Goal: Information Seeking & Learning: Learn about a topic

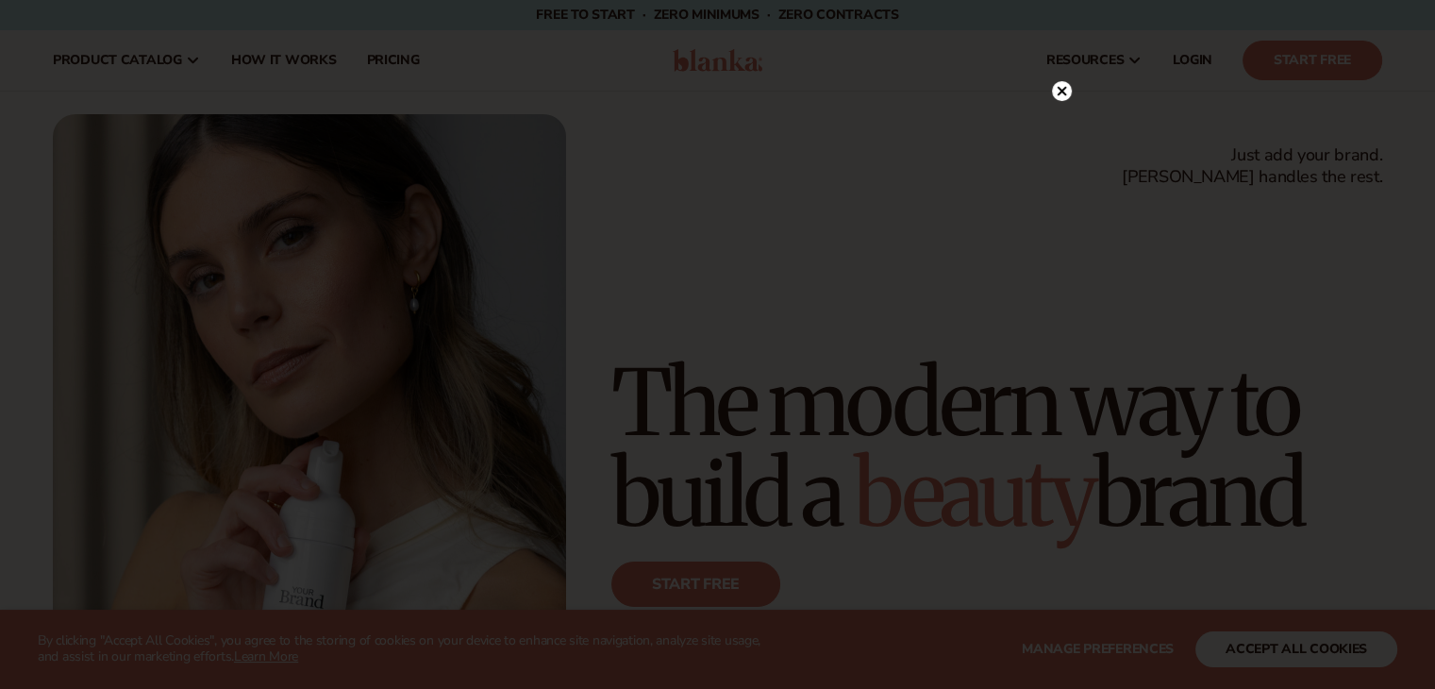
drag, startPoint x: 1445, startPoint y: 52, endPoint x: 1130, endPoint y: 91, distance: 317.5
click at [1430, 27] on html "WE USE COOKIES By clicking "Accept All Cookies", you agree to the storing of co…" at bounding box center [717, 344] width 1435 height 689
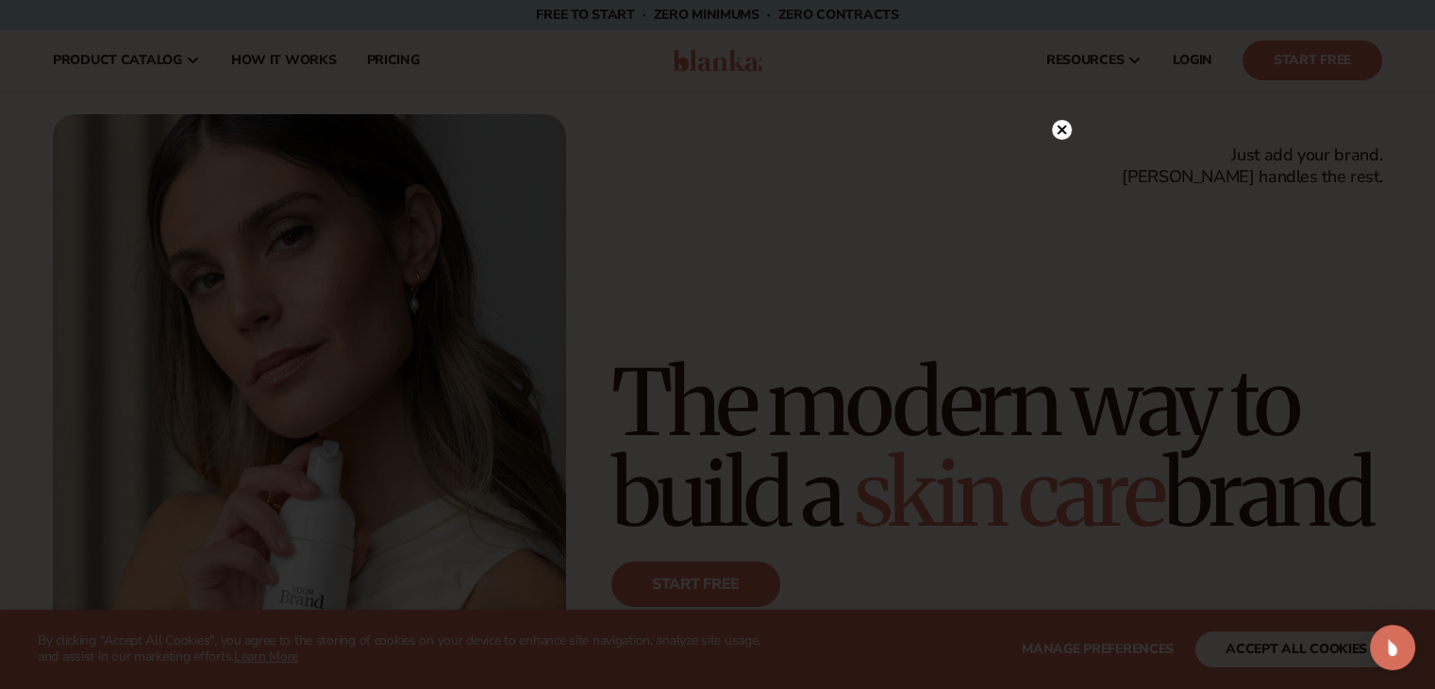
click at [1064, 128] on circle at bounding box center [1062, 130] width 20 height 20
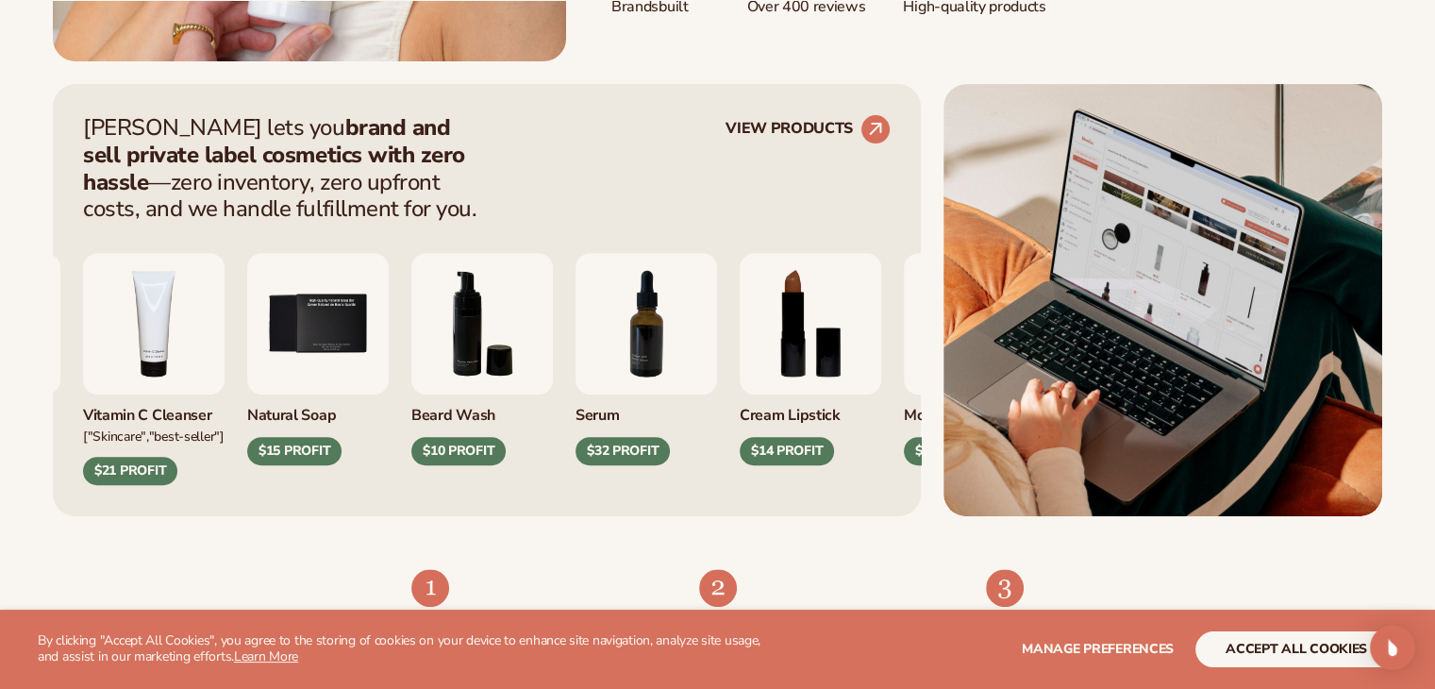
scroll to position [789, 0]
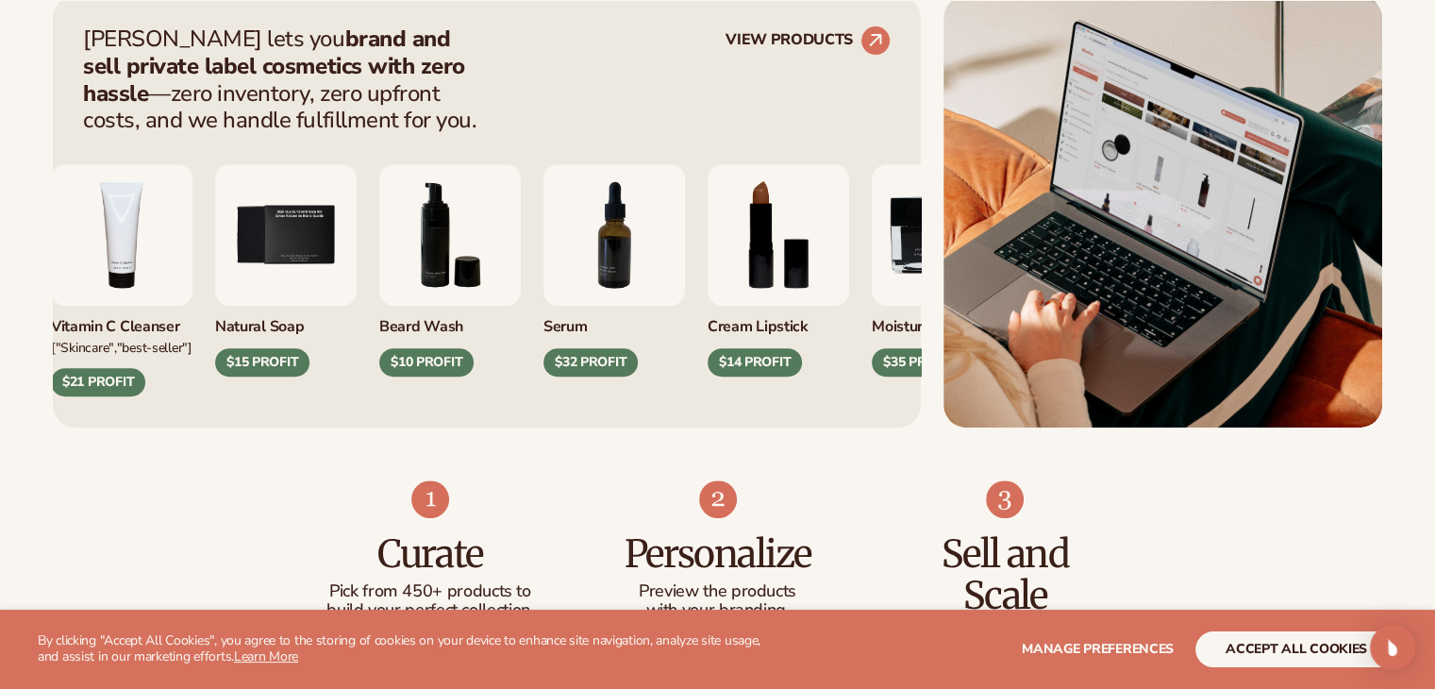
click at [769, 329] on div "Cream Lipstick" at bounding box center [779, 321] width 142 height 31
click at [765, 246] on img "8 / 9" at bounding box center [779, 235] width 142 height 142
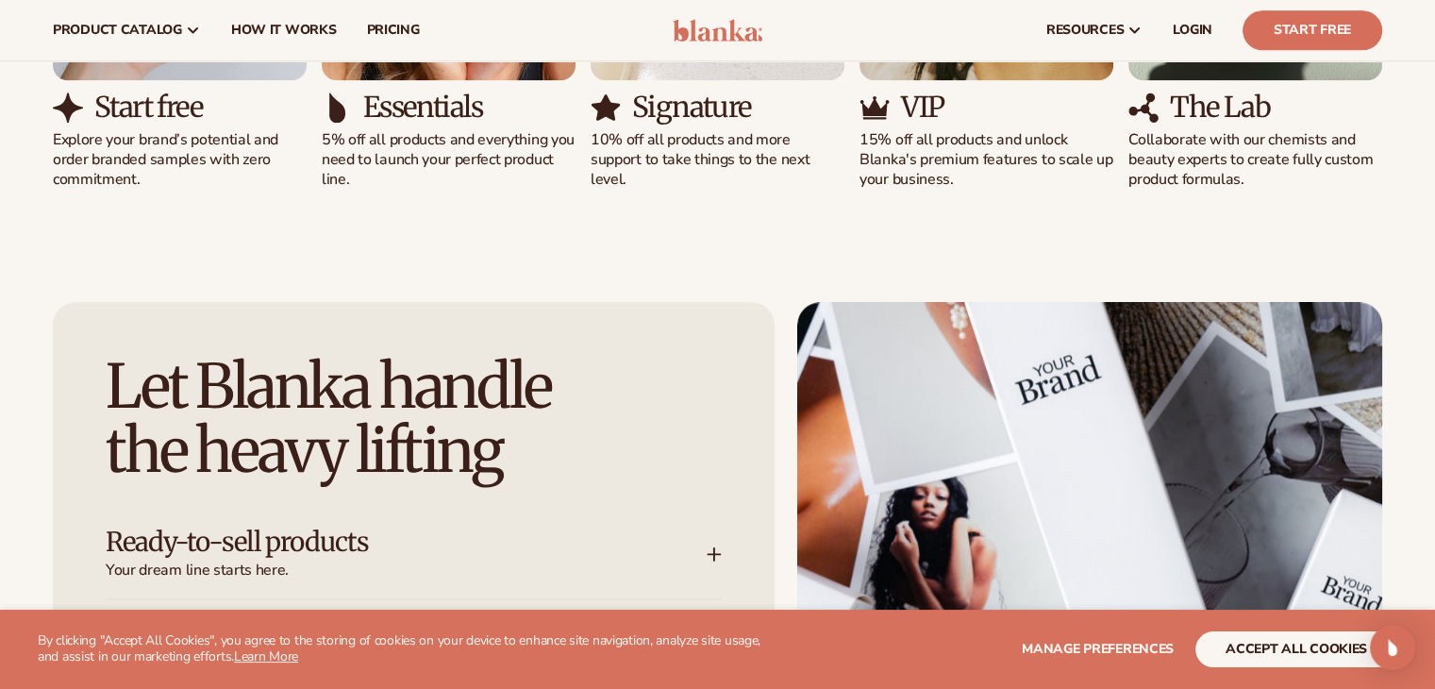
scroll to position [2072, 0]
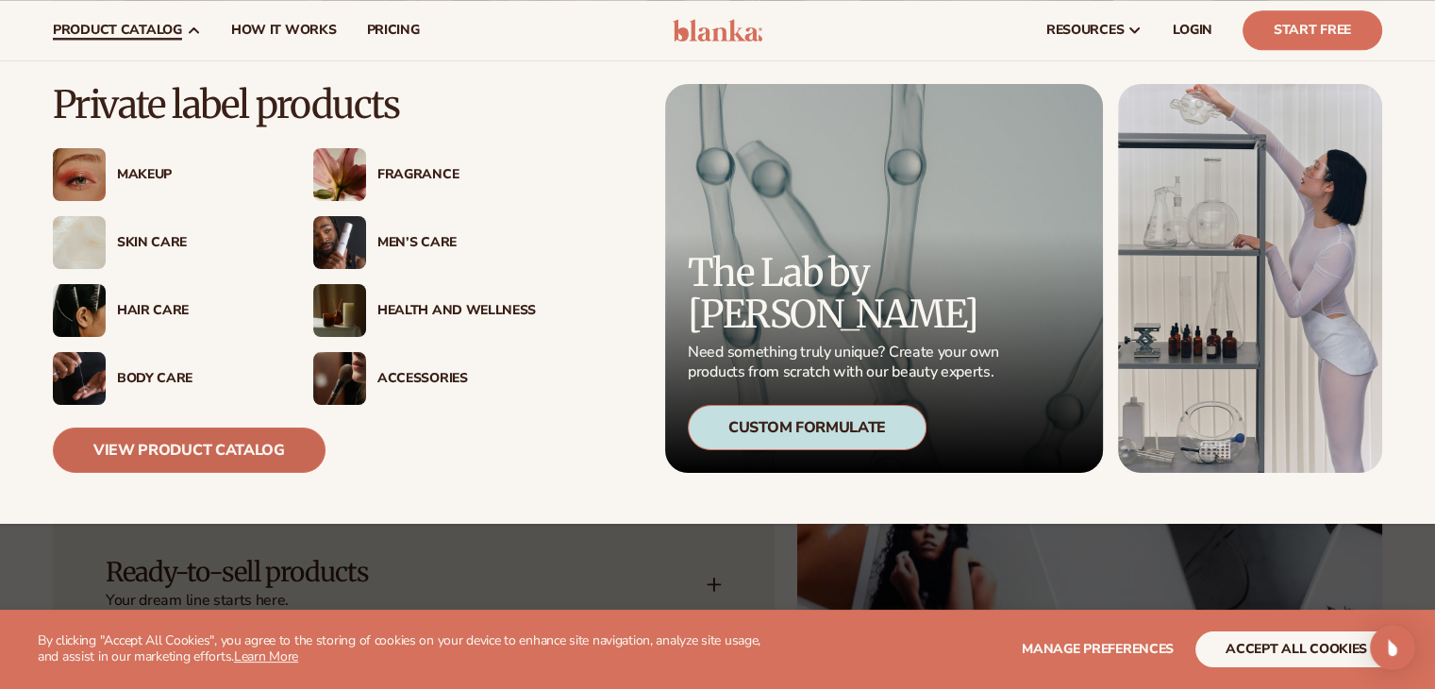
click at [161, 452] on link "View Product Catalog" at bounding box center [189, 449] width 273 height 45
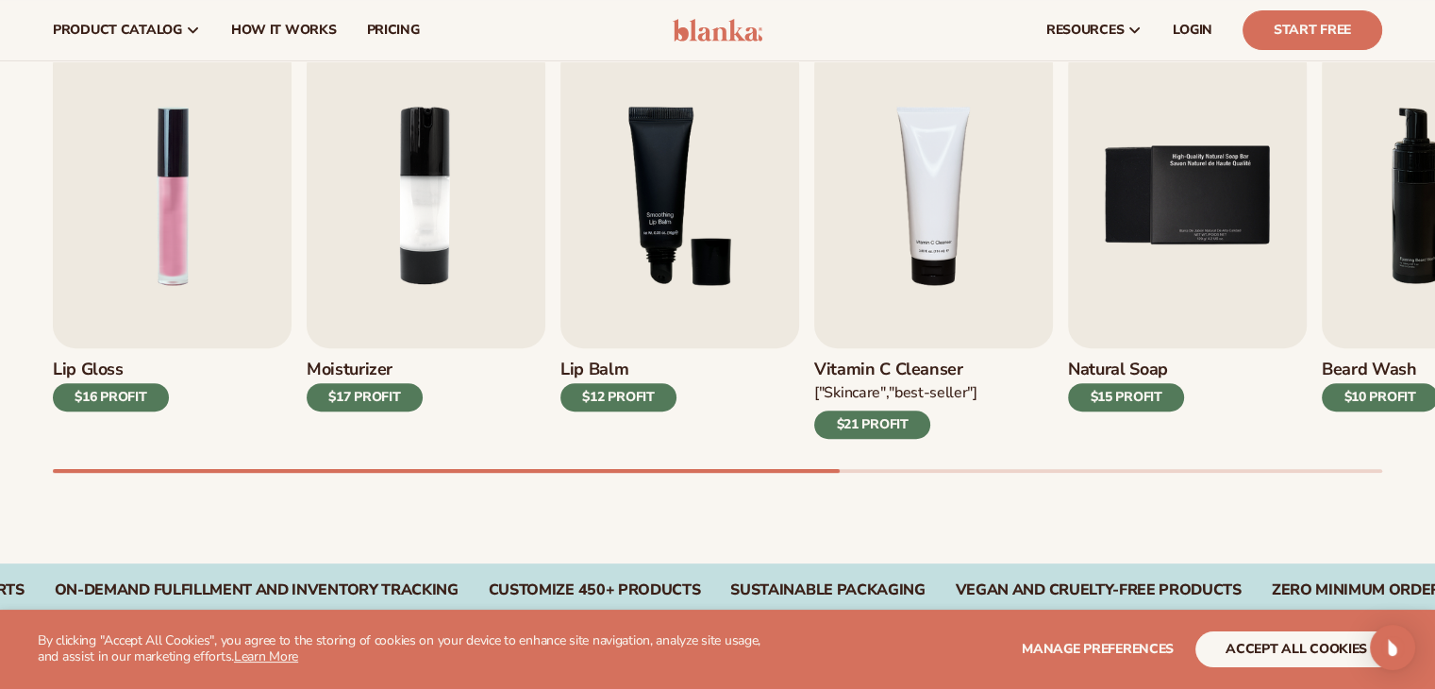
scroll to position [604, 0]
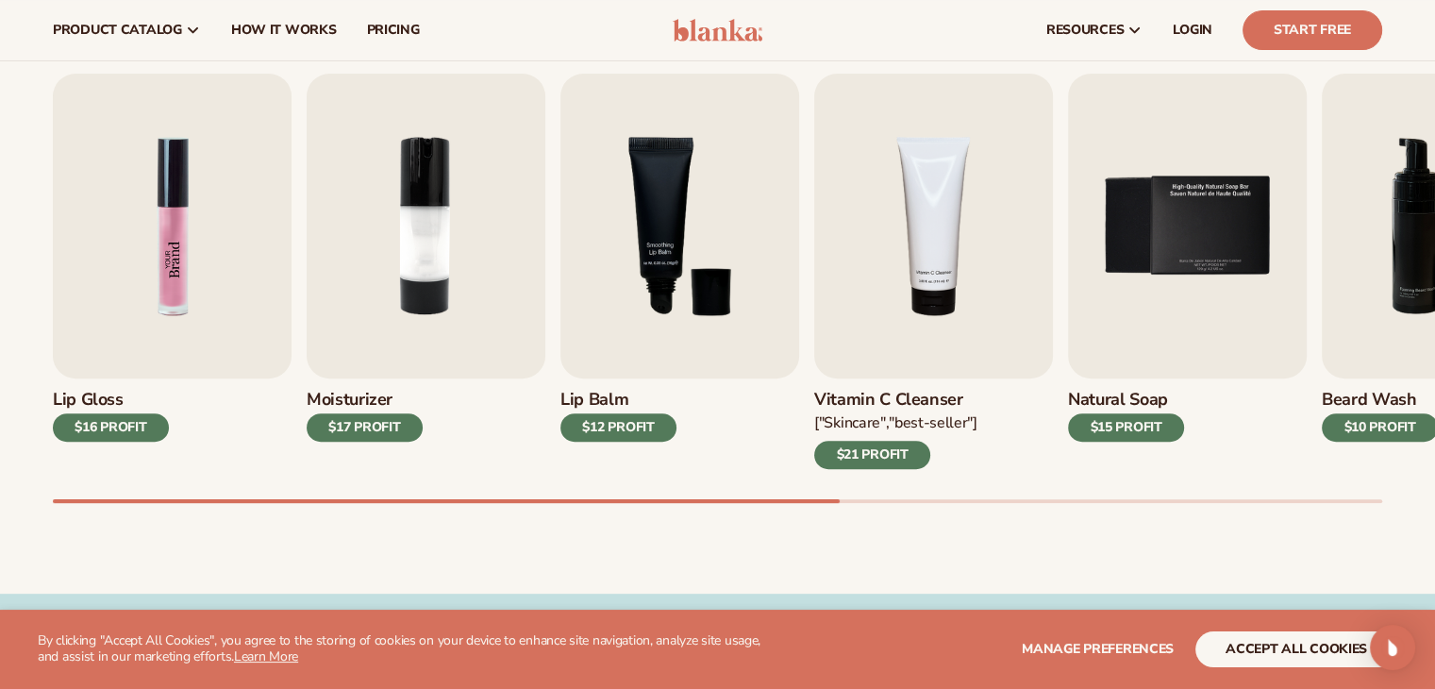
click at [177, 316] on img "1 / 9" at bounding box center [172, 226] width 239 height 305
click at [90, 393] on h3 "Lip Gloss" at bounding box center [111, 400] width 116 height 21
click at [392, 23] on span "pricing" at bounding box center [392, 30] width 53 height 15
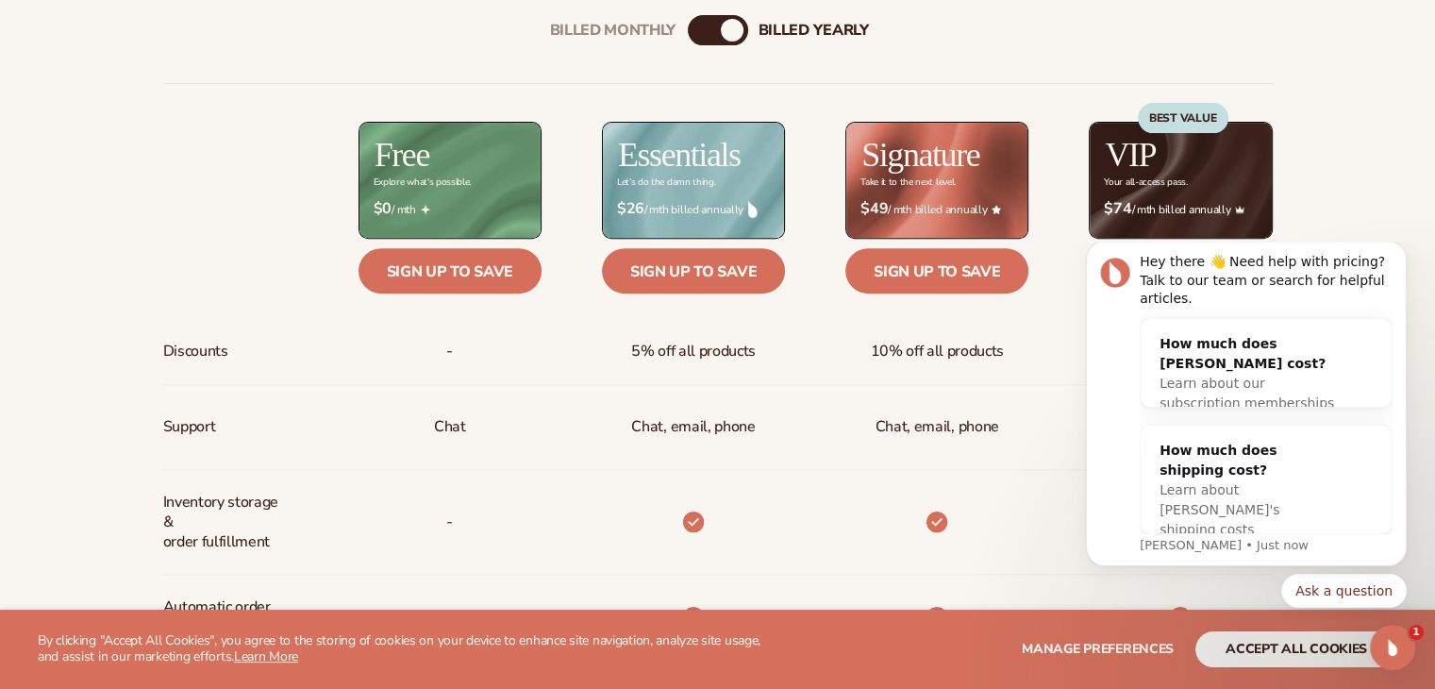
scroll to position [755, 0]
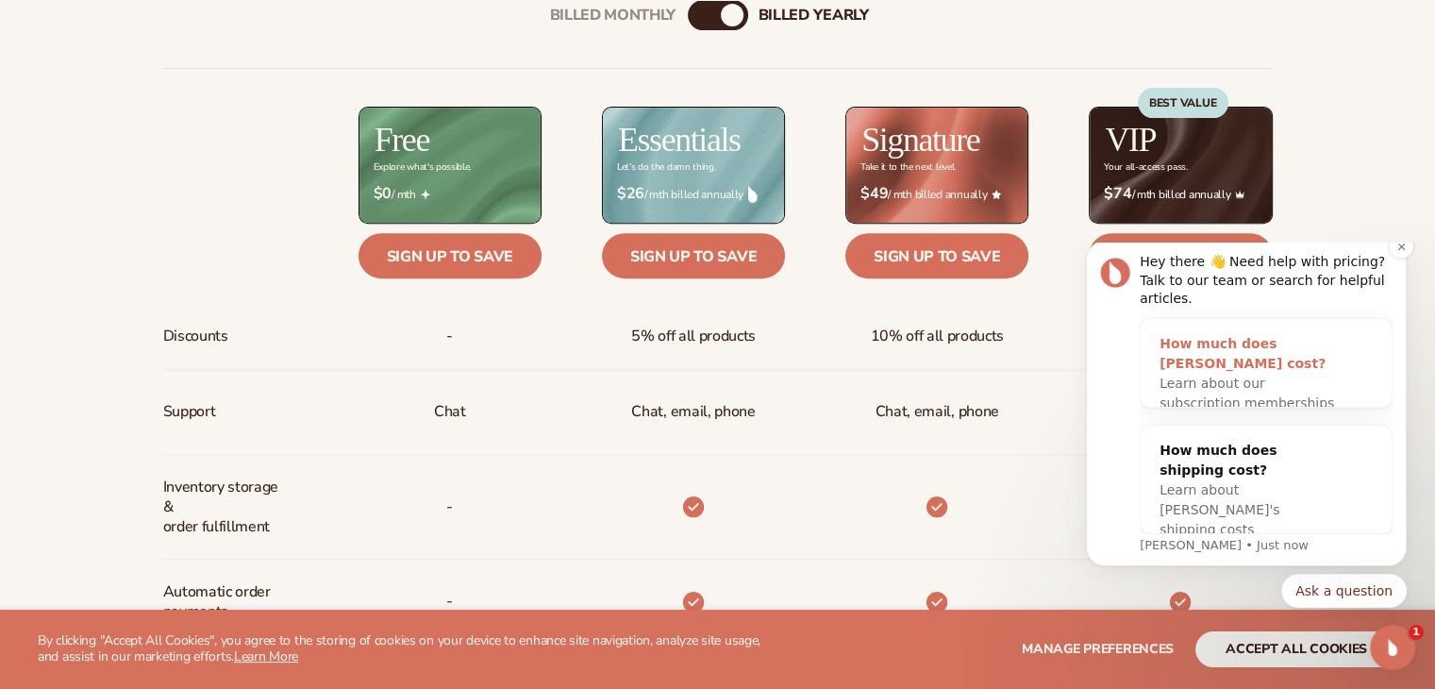
click at [1196, 350] on div "How much does [PERSON_NAME] cost?" at bounding box center [1247, 354] width 175 height 40
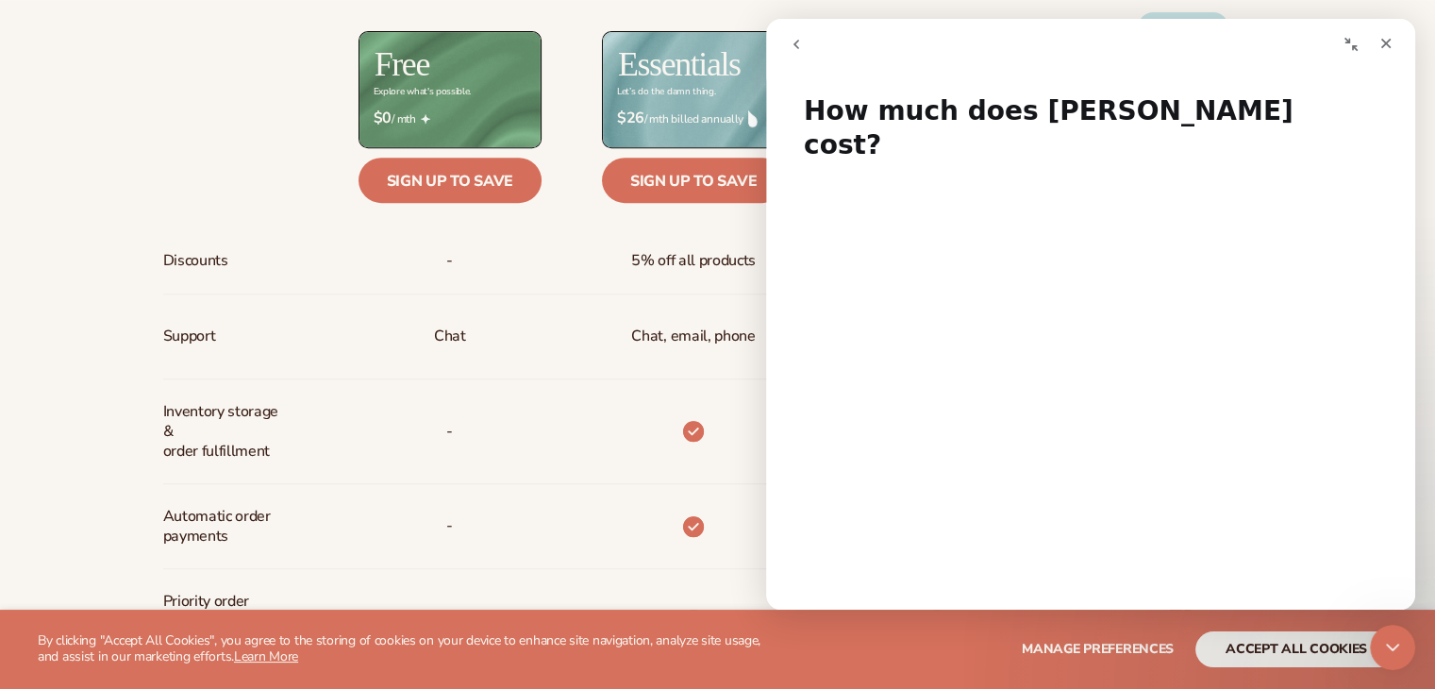
scroll to position [0, 0]
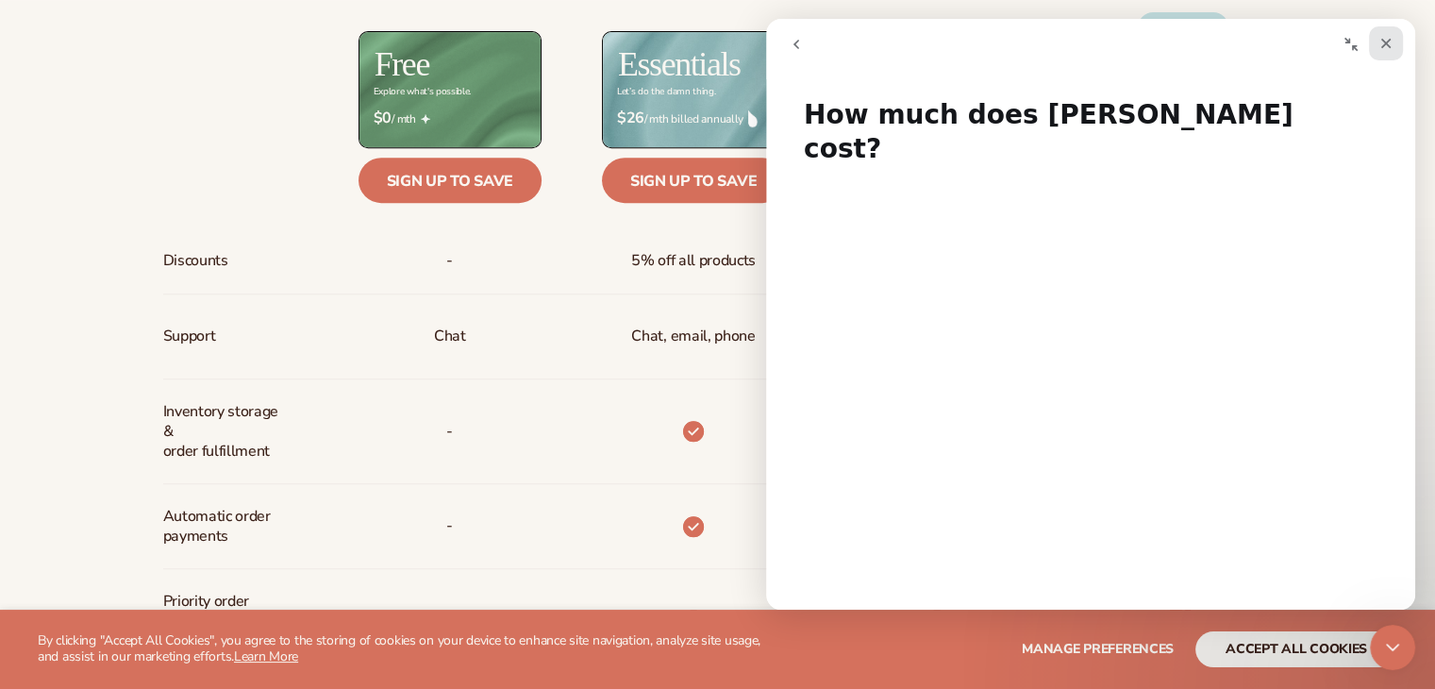
click at [1388, 46] on icon "Close" at bounding box center [1386, 44] width 10 height 10
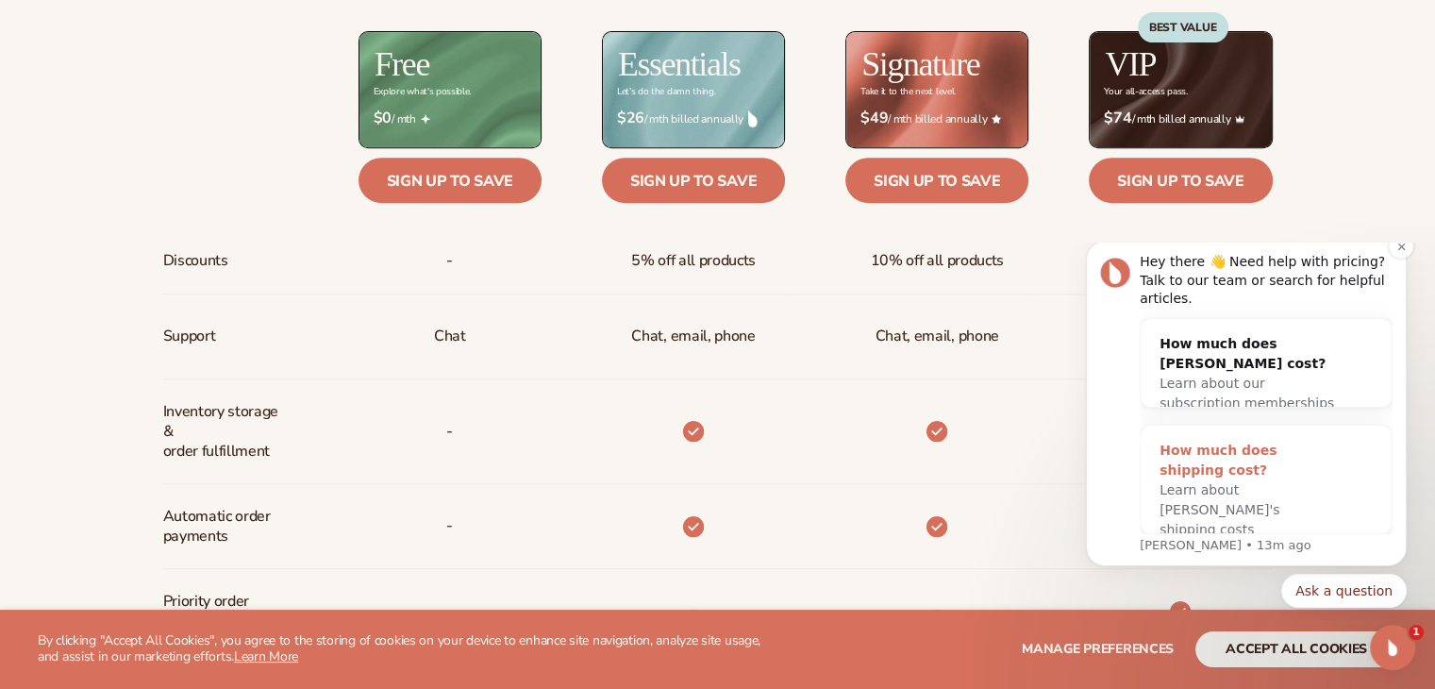
click at [1245, 482] on span "Learn about [PERSON_NAME]'s shipping costs" at bounding box center [1220, 509] width 120 height 55
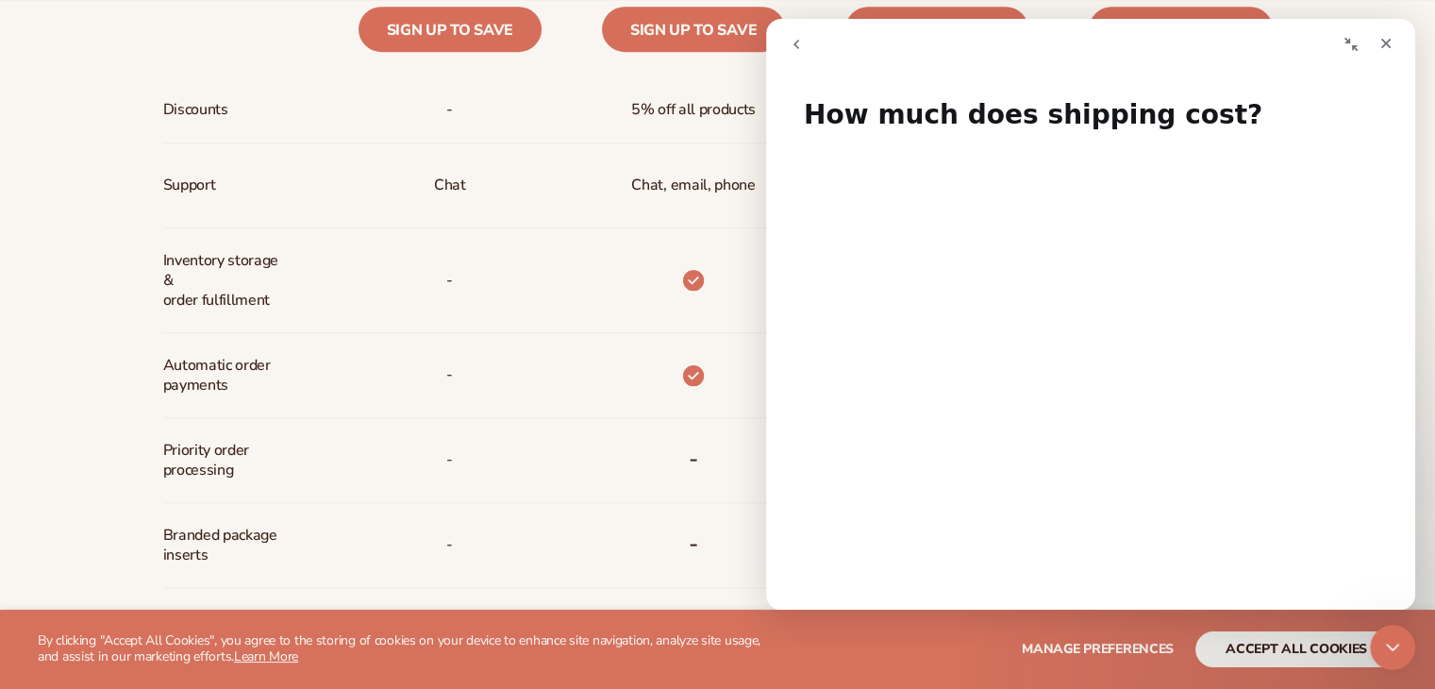
scroll to position [743, 0]
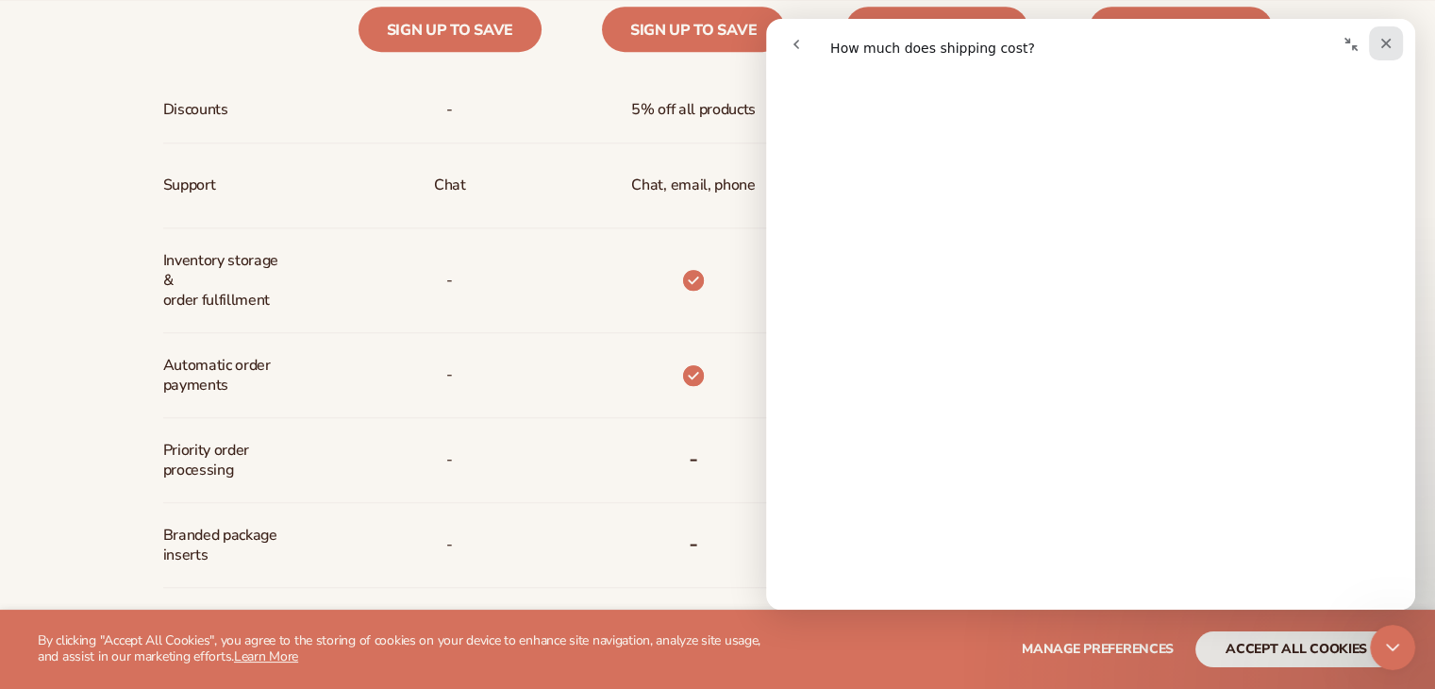
click at [1381, 42] on icon "Close" at bounding box center [1385, 43] width 15 height 15
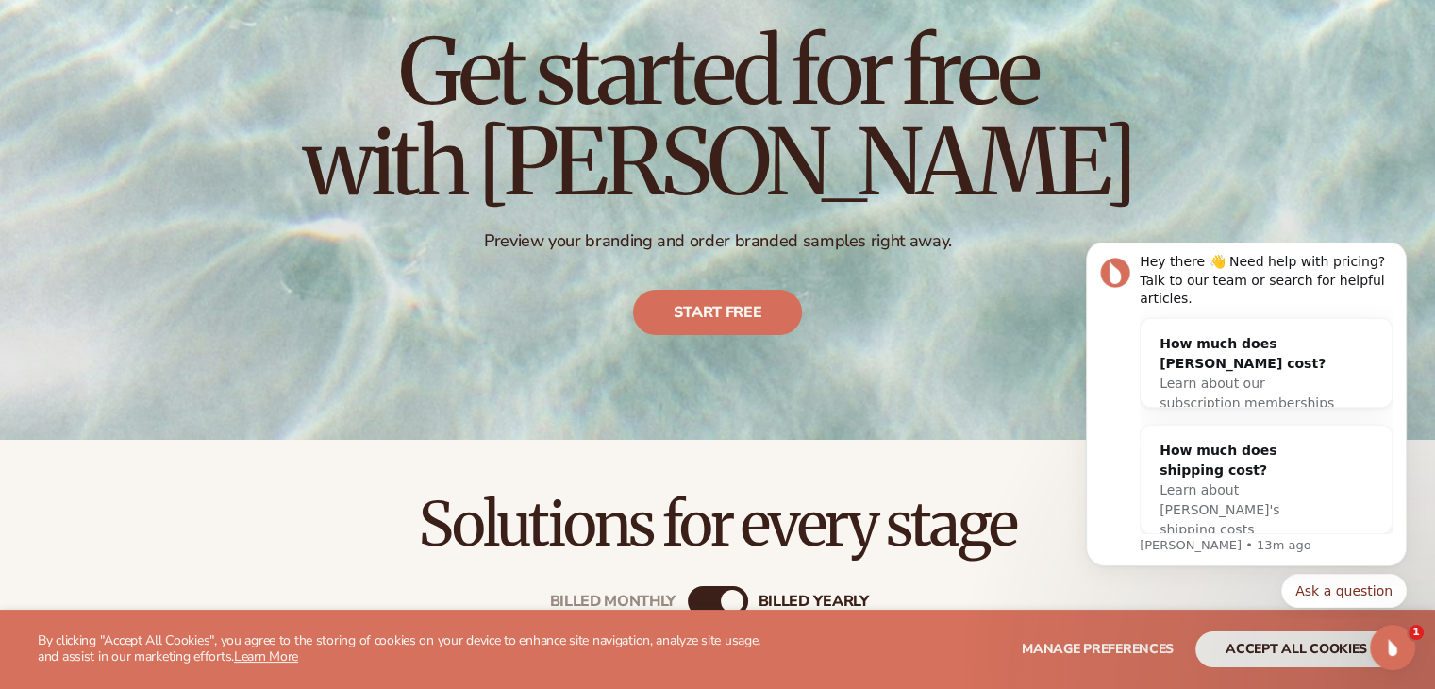
scroll to position [0, 0]
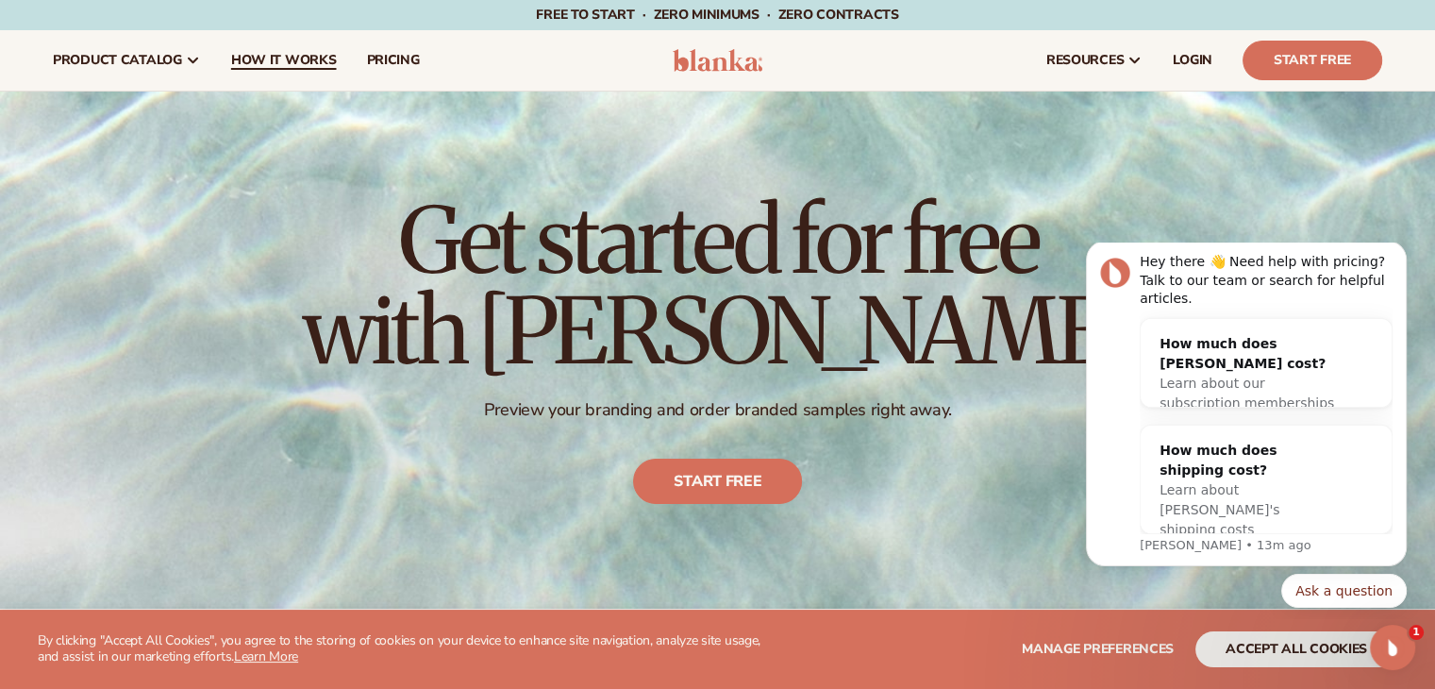
click at [294, 68] on span "How It Works" at bounding box center [284, 60] width 106 height 15
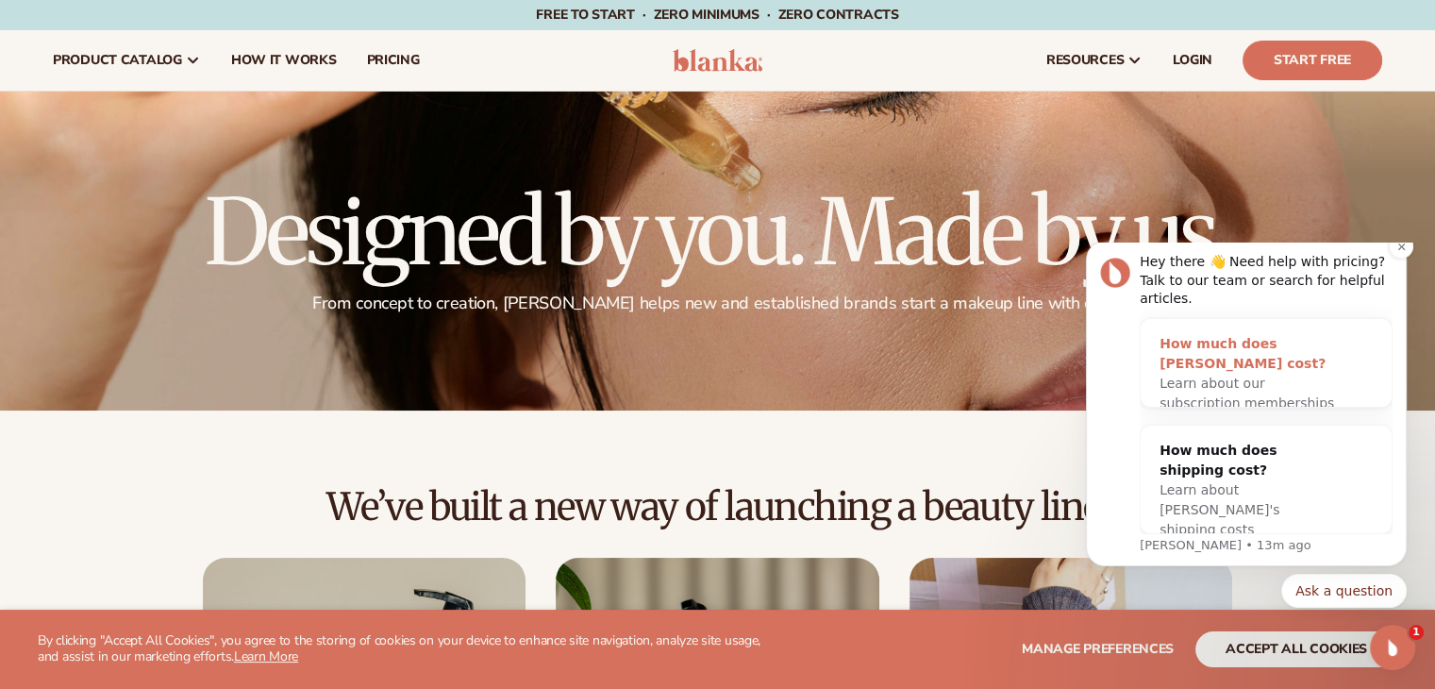
click at [1311, 380] on div "Learn about our subscription memberships" at bounding box center [1247, 394] width 175 height 40
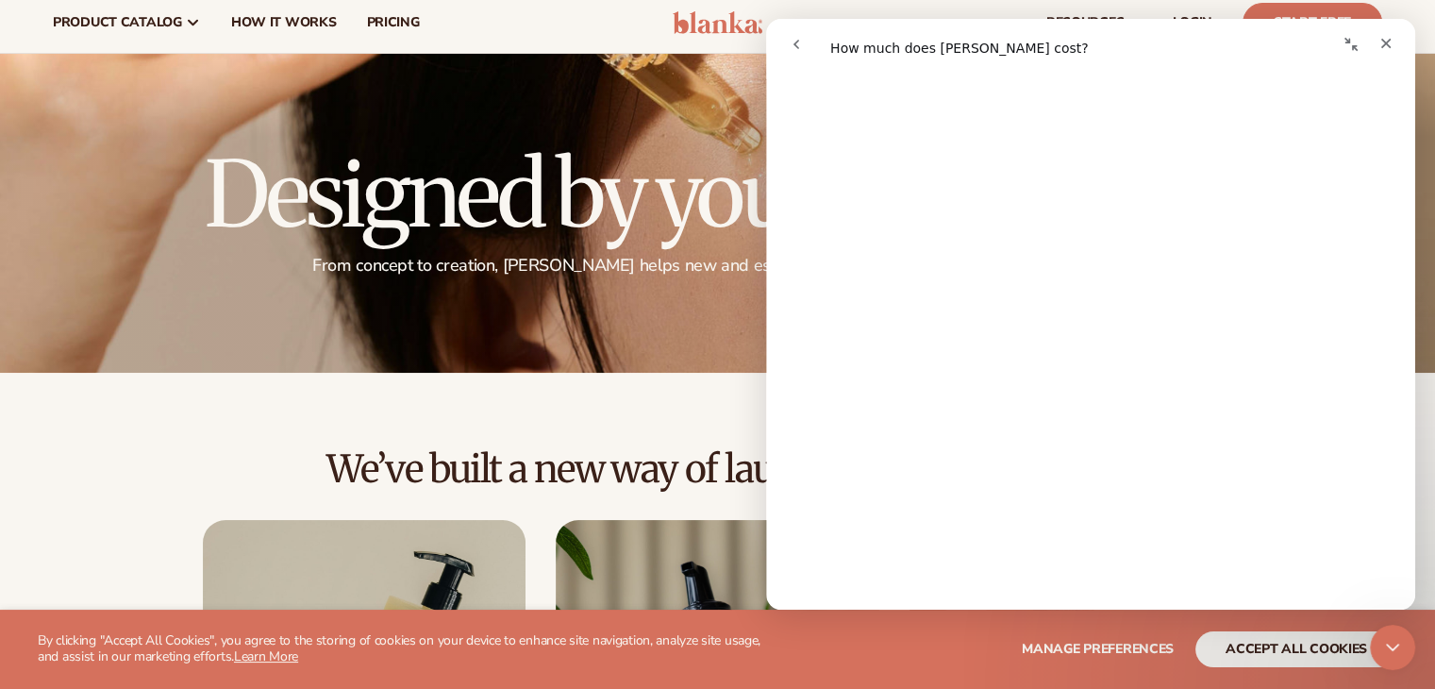
scroll to position [432, 0]
